Goal: Transaction & Acquisition: Purchase product/service

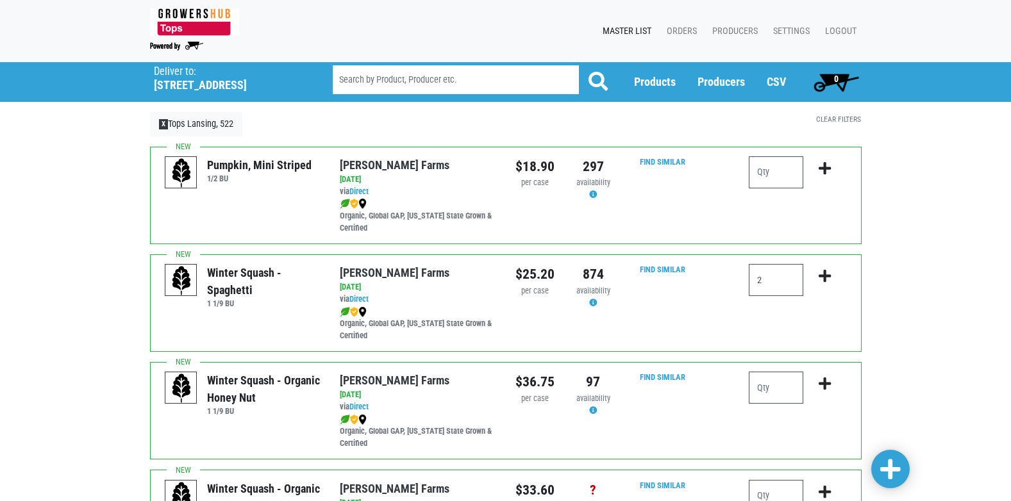
type input "2"
click at [827, 277] on icon "submit" at bounding box center [825, 276] width 12 height 14
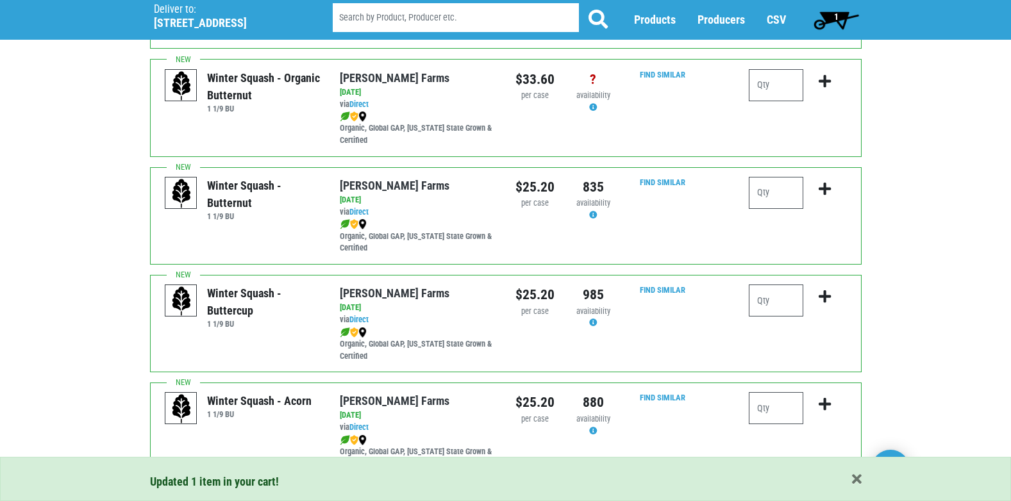
scroll to position [449, 0]
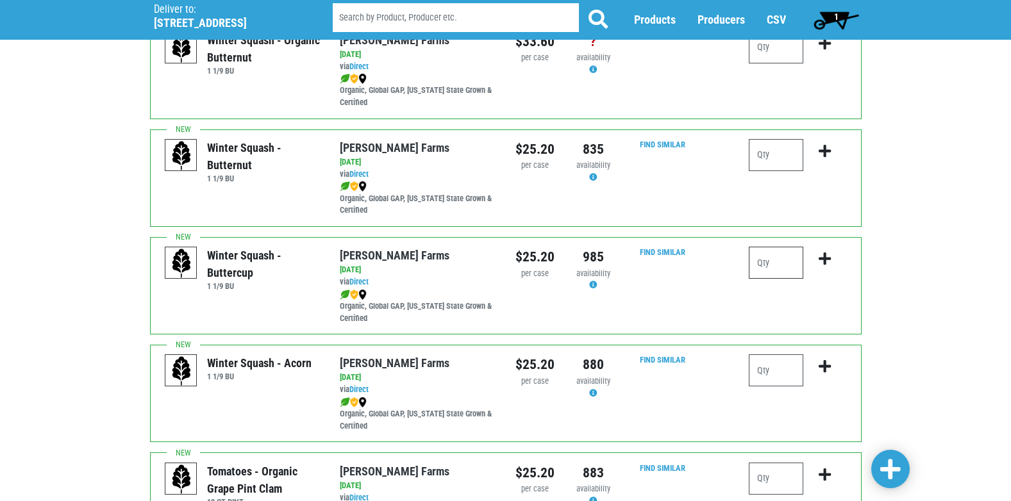
click at [783, 271] on input "number" at bounding box center [776, 263] width 54 height 32
type input "2"
click at [823, 258] on icon "submit" at bounding box center [825, 259] width 12 height 14
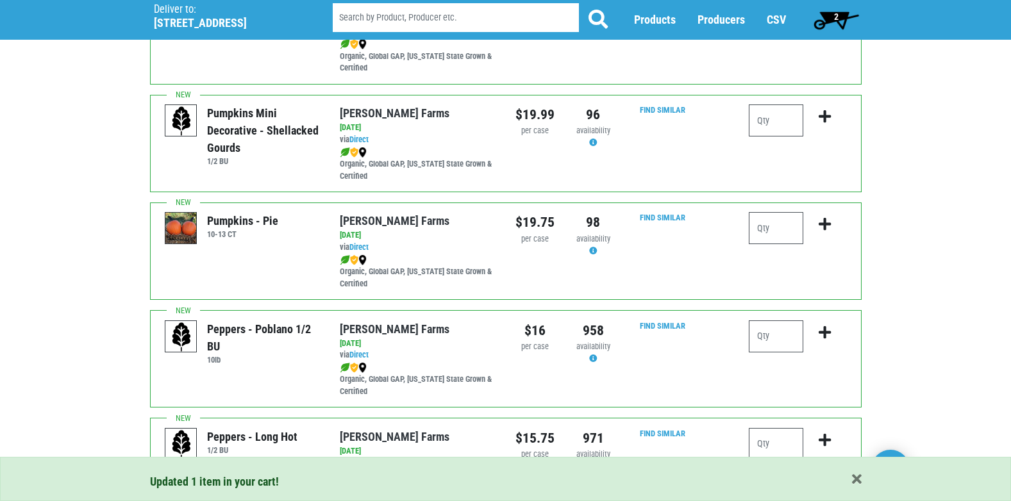
scroll to position [1026, 0]
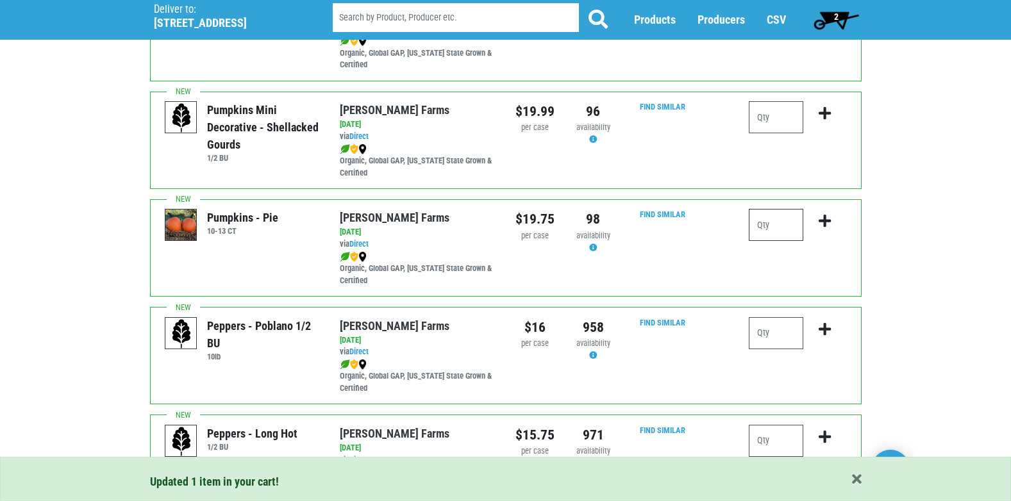
click at [781, 230] on input "number" at bounding box center [776, 225] width 54 height 32
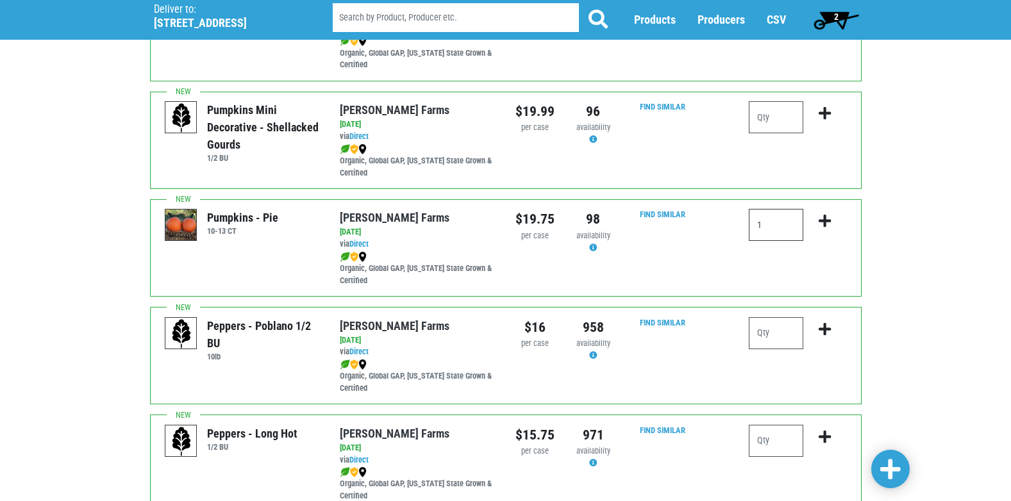
type input "1"
click at [831, 224] on button "submit" at bounding box center [825, 229] width 30 height 40
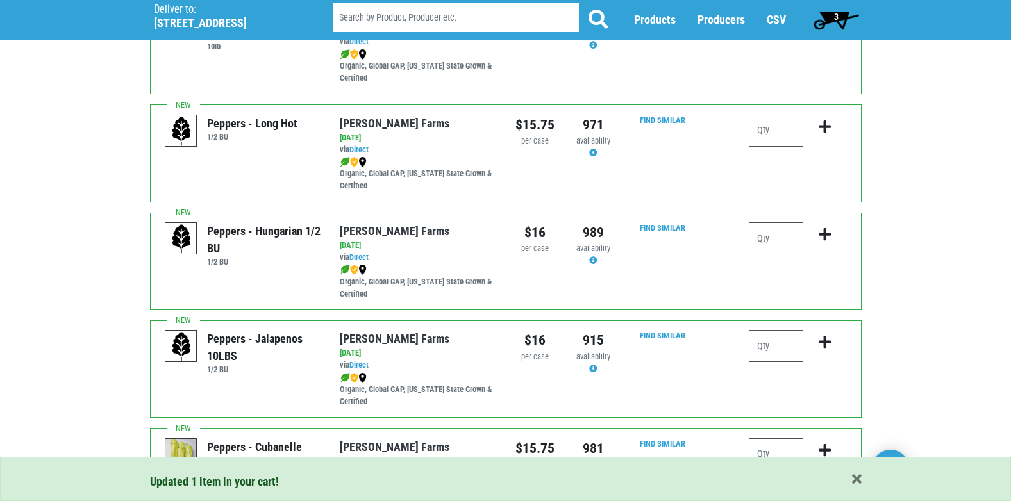
scroll to position [1346, 0]
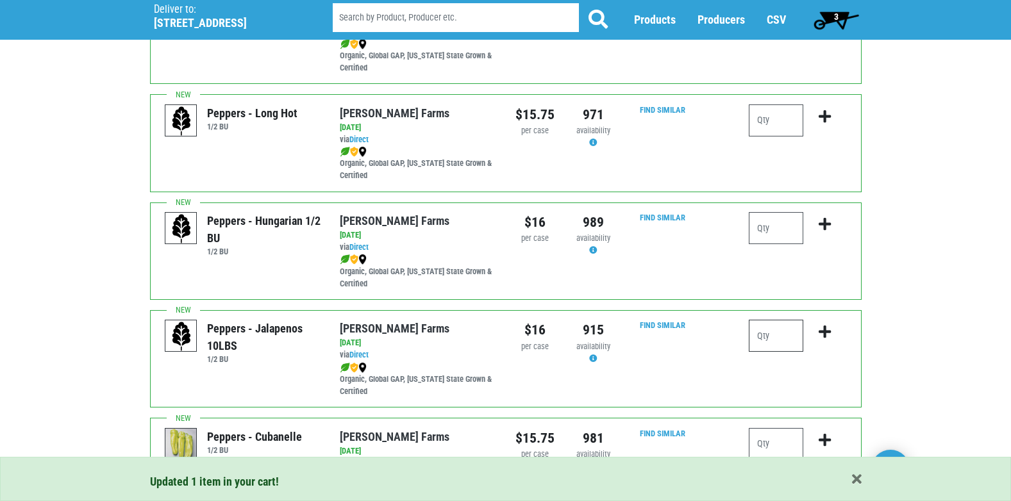
click at [785, 332] on input "number" at bounding box center [776, 336] width 54 height 32
type input "1"
click at [826, 331] on icon "submit" at bounding box center [825, 332] width 12 height 14
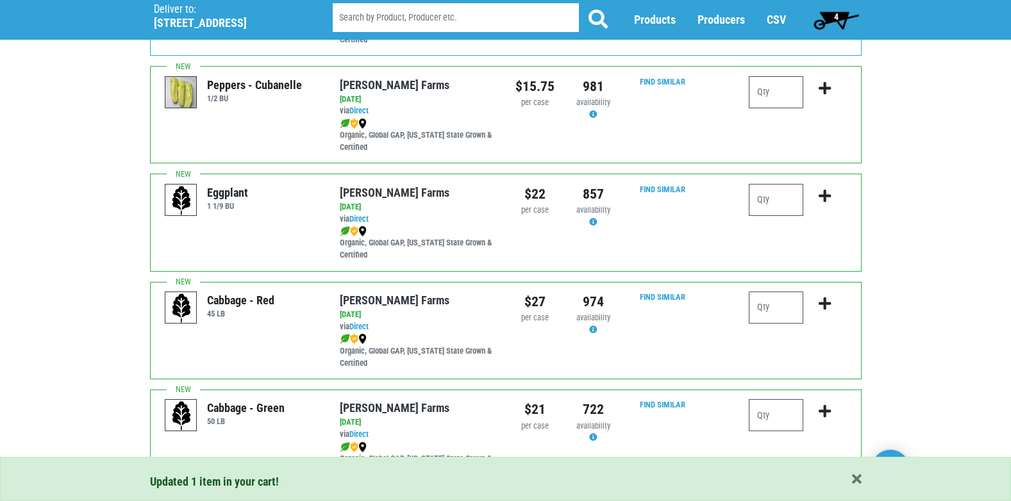
scroll to position [1731, 0]
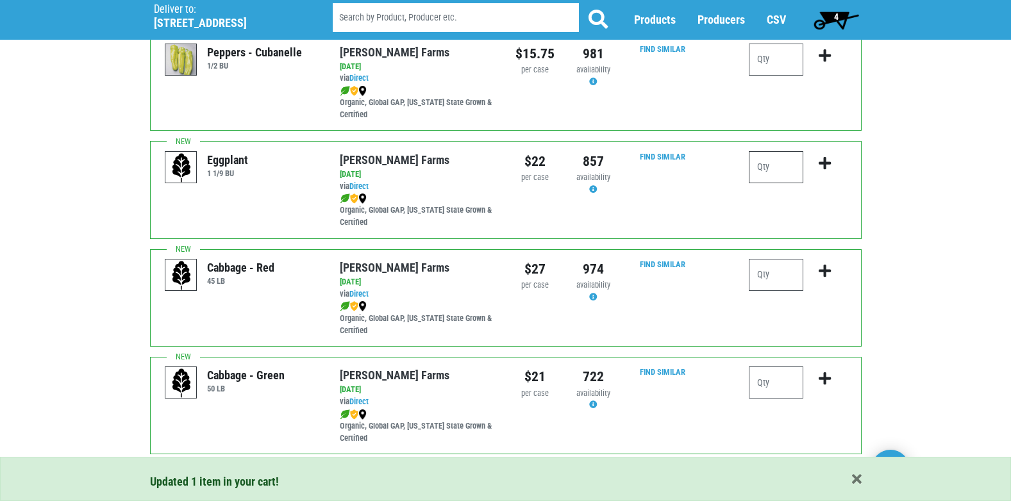
click at [788, 162] on input "number" at bounding box center [776, 167] width 54 height 32
type input "1"
click at [827, 165] on icon "submit" at bounding box center [825, 163] width 12 height 14
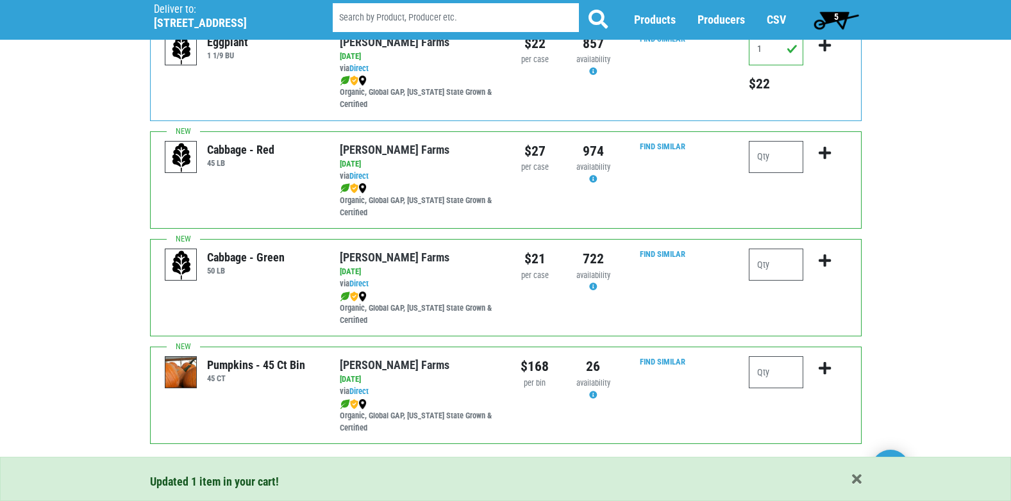
scroll to position [1873, 0]
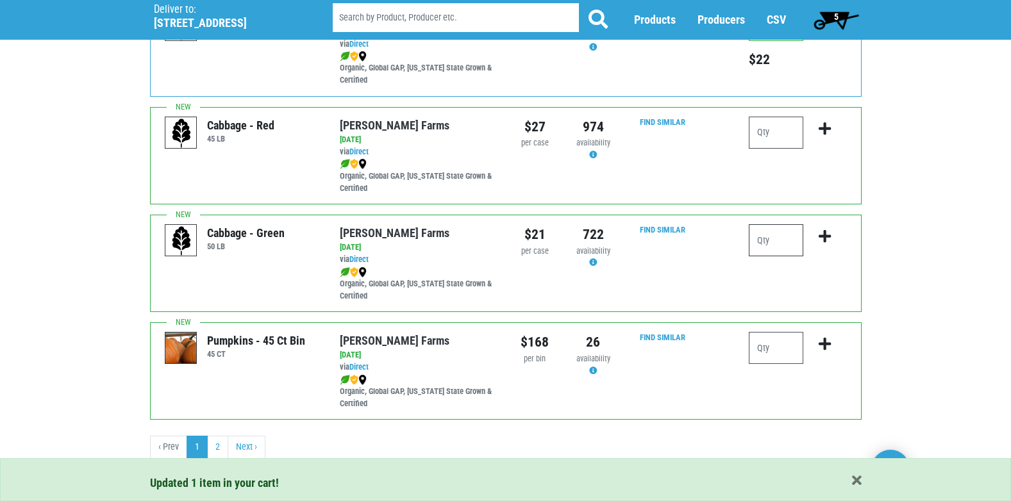
click at [781, 240] on input "number" at bounding box center [776, 240] width 54 height 32
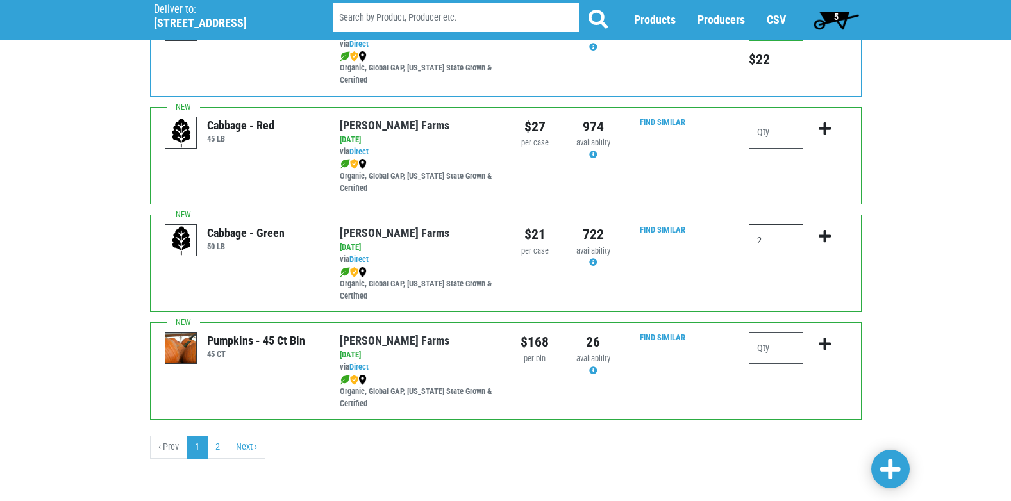
type input "2"
click at [820, 237] on icon "submit" at bounding box center [825, 237] width 12 height 14
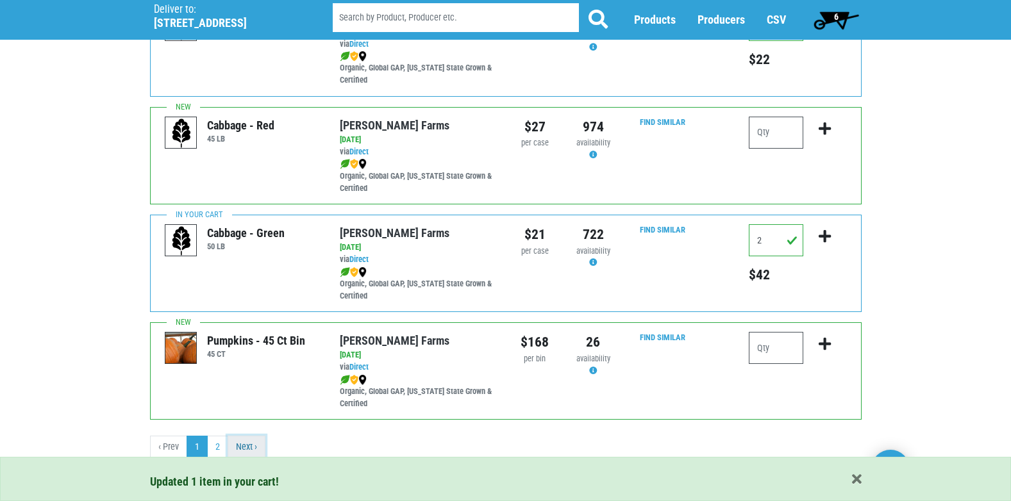
click at [258, 443] on link "Next ›" at bounding box center [247, 447] width 38 height 23
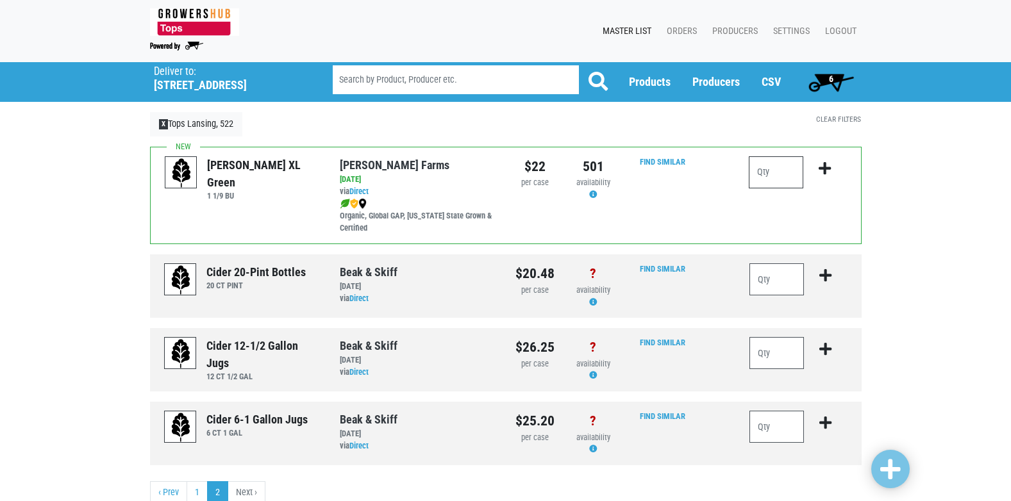
click at [783, 174] on input "number" at bounding box center [776, 172] width 54 height 32
type input "1"
click at [824, 171] on icon "submit" at bounding box center [825, 169] width 12 height 14
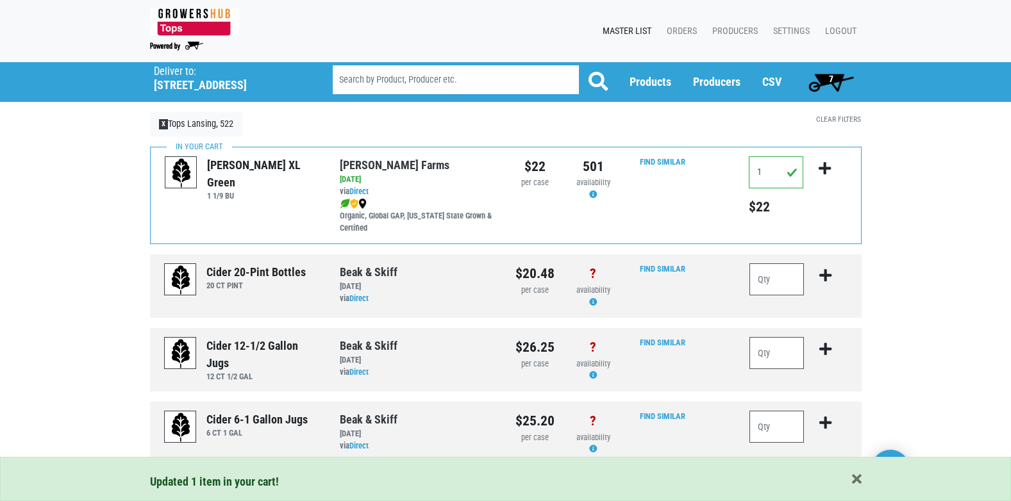
click at [833, 78] on span "7" at bounding box center [831, 79] width 4 height 10
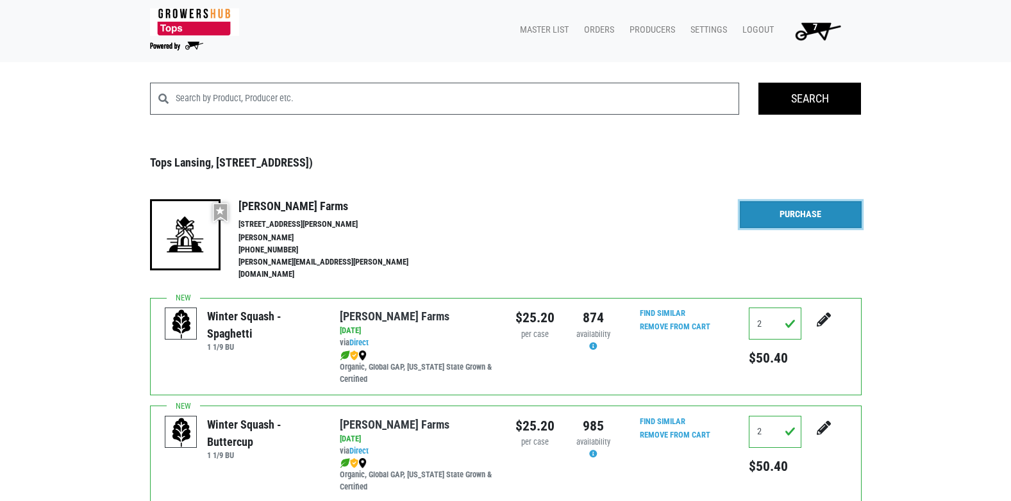
click at [801, 217] on link "Purchase" at bounding box center [801, 214] width 122 height 27
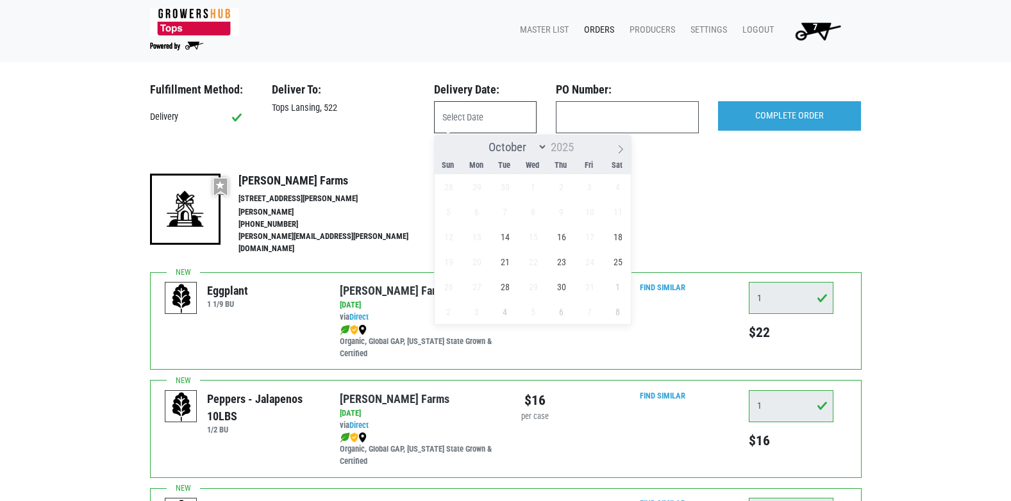
click at [490, 118] on input "text" at bounding box center [485, 117] width 103 height 32
click at [507, 238] on span "14" at bounding box center [504, 236] width 25 height 25
type input "2025-10-14"
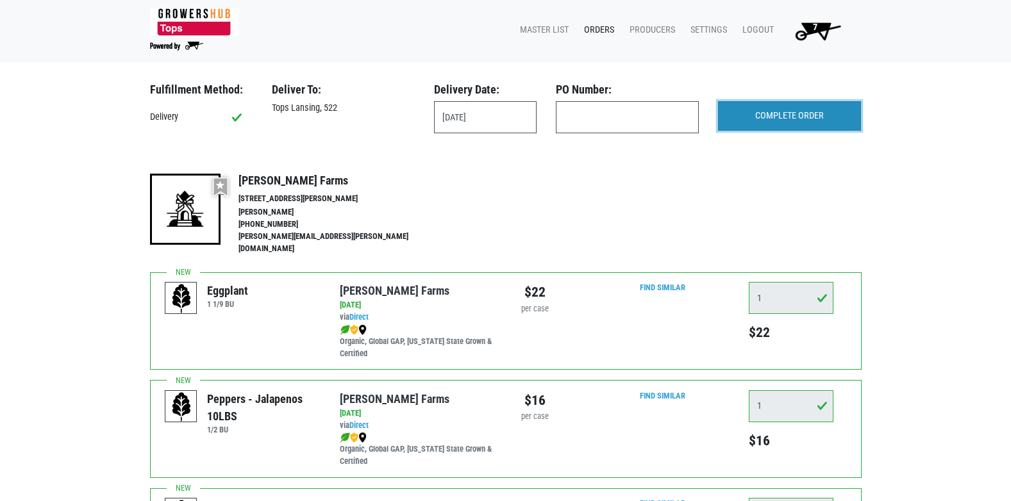
click at [774, 118] on input "COMPLETE ORDER" at bounding box center [789, 115] width 143 height 29
